Goal: Task Accomplishment & Management: Use online tool/utility

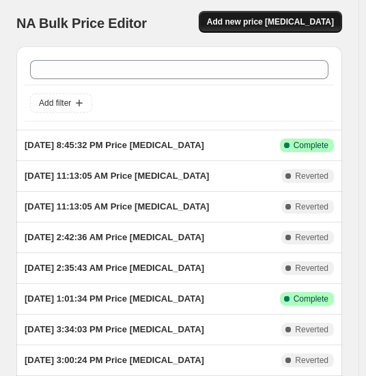
click at [260, 32] on button "Add new price [MEDICAL_DATA]" at bounding box center [270, 22] width 143 height 22
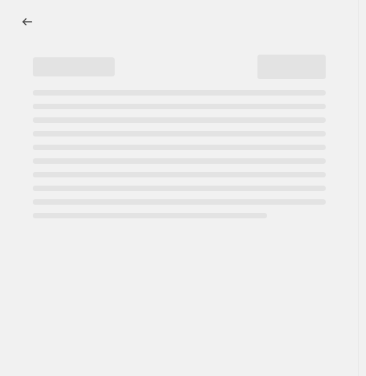
select select "percentage"
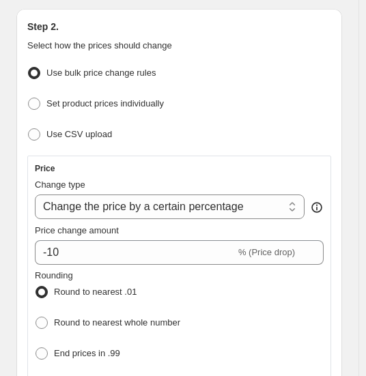
scroll to position [191, 0]
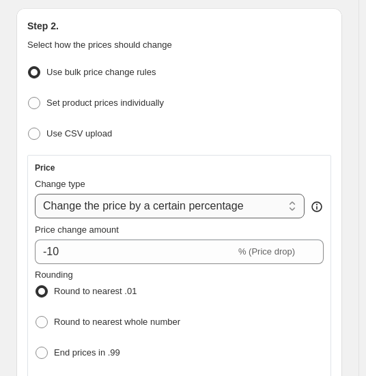
click at [108, 194] on select "Change the price to a certain amount Change the price by a certain amount Chang…" at bounding box center [169, 206] width 269 height 25
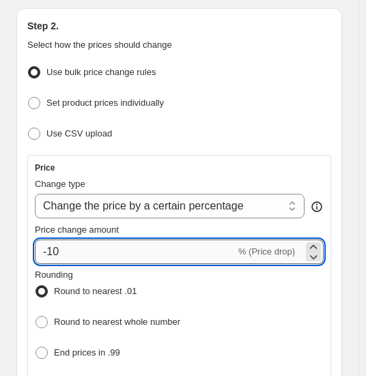
click at [76, 239] on input "-10" at bounding box center [135, 251] width 201 height 25
click at [76, 239] on input "-22" at bounding box center [135, 251] width 201 height 25
click at [112, 241] on input "-22" at bounding box center [135, 251] width 201 height 25
type input "-10"
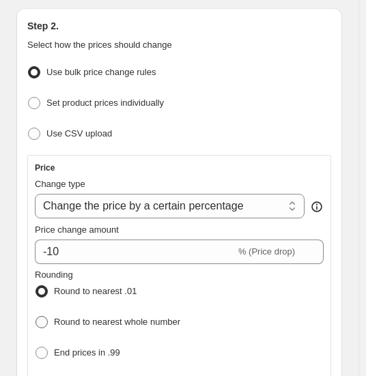
click at [142, 317] on span "Round to nearest whole number" at bounding box center [117, 322] width 126 height 10
click at [36, 316] on input "Round to nearest whole number" at bounding box center [35, 316] width 1 height 1
radio input "true"
click at [323, 276] on div "Rounding Round to nearest .01 Round to nearest whole number End prices in .99 E…" at bounding box center [179, 331] width 289 height 126
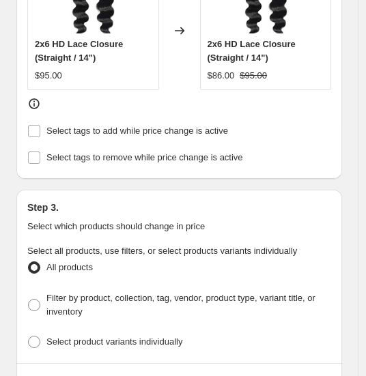
scroll to position [918, 0]
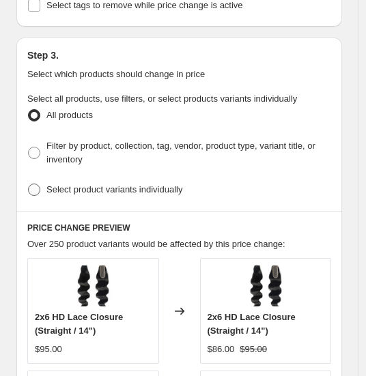
click at [60, 180] on label "Select product variants individually" at bounding box center [104, 189] width 155 height 19
click at [29, 184] on input "Select product variants individually" at bounding box center [28, 184] width 1 height 1
radio input "true"
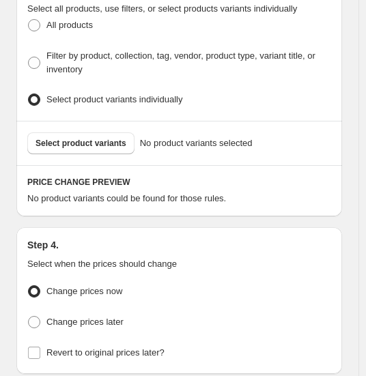
scroll to position [1010, 0]
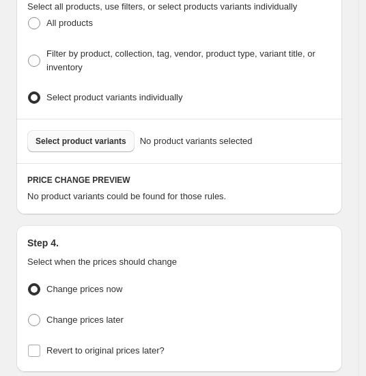
click at [100, 136] on span "Select product variants" at bounding box center [80, 141] width 91 height 11
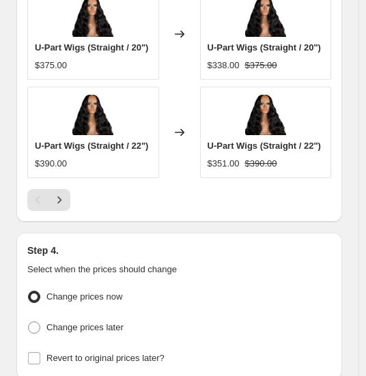
scroll to position [1512, 0]
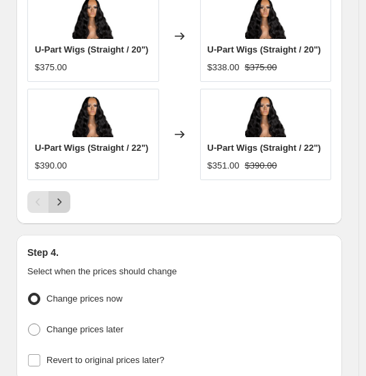
click at [57, 191] on button "Next" at bounding box center [59, 202] width 22 height 22
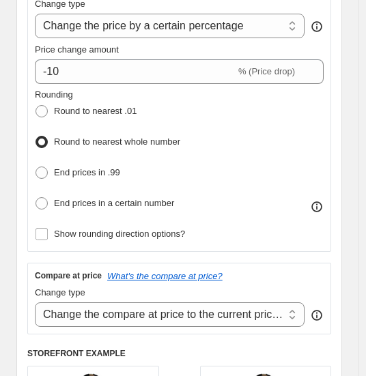
scroll to position [368, 0]
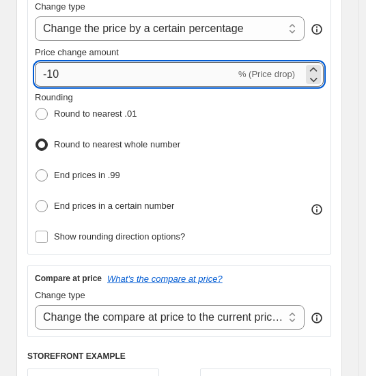
click at [85, 62] on input "-10" at bounding box center [135, 74] width 201 height 25
type input "-1"
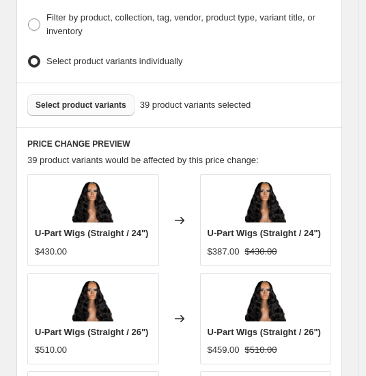
scroll to position [1038, 0]
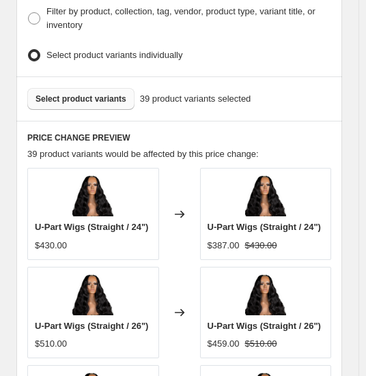
type input "-8"
click at [229, 46] on div "Select product variants individually" at bounding box center [179, 56] width 304 height 20
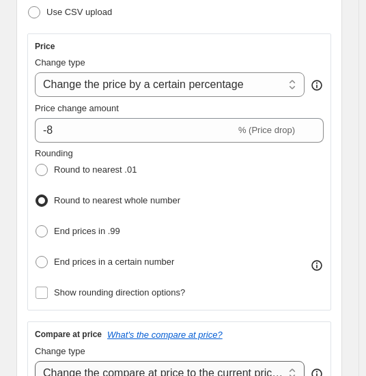
scroll to position [282, 0]
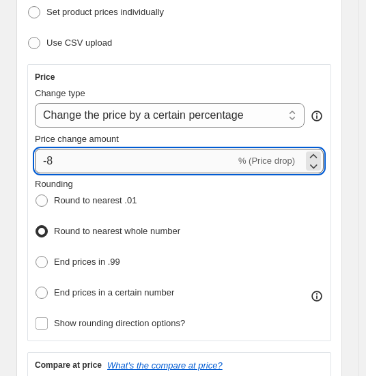
click at [63, 149] on input "-8" at bounding box center [135, 161] width 201 height 25
type input "-5"
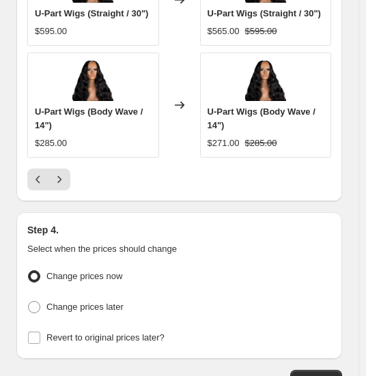
scroll to position [1557, 0]
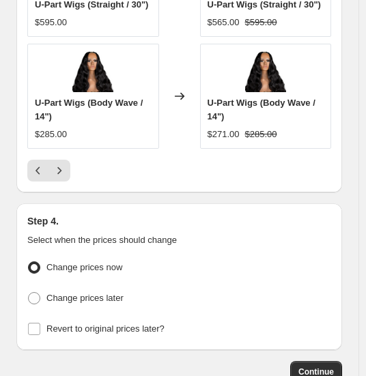
click at [324, 361] on button "Continue" at bounding box center [316, 372] width 52 height 22
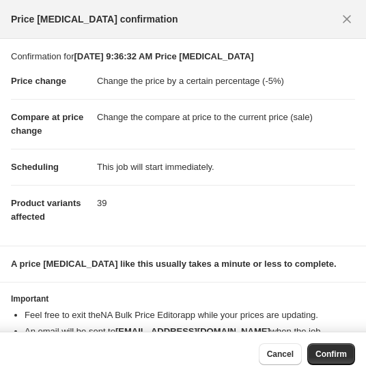
click at [324, 352] on span "Confirm" at bounding box center [330, 354] width 31 height 11
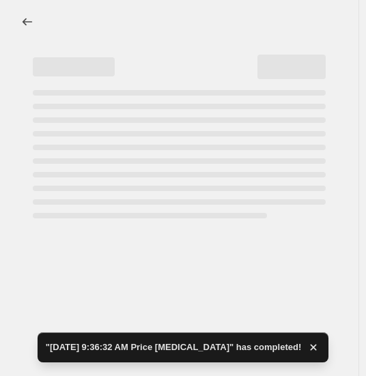
select select "percentage"
